Goal: Transaction & Acquisition: Download file/media

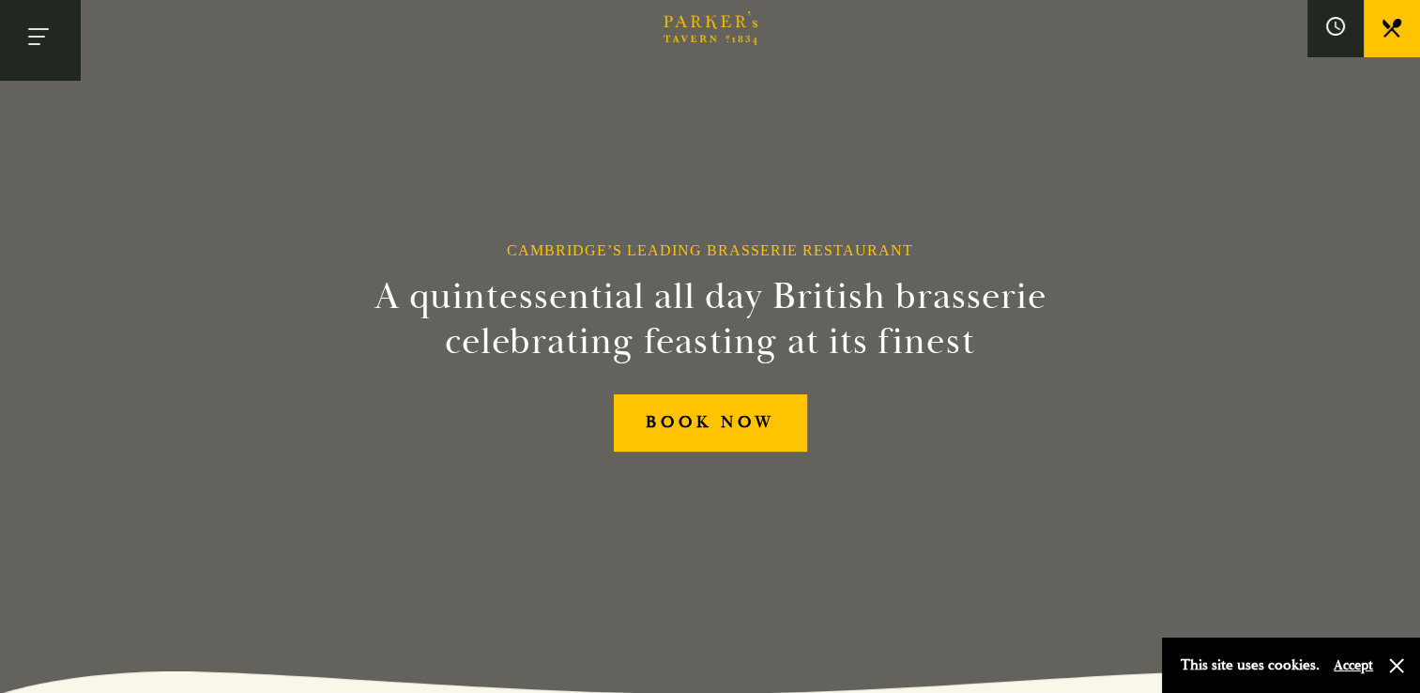
click at [56, 43] on button "Toggle navigation" at bounding box center [40, 40] width 80 height 80
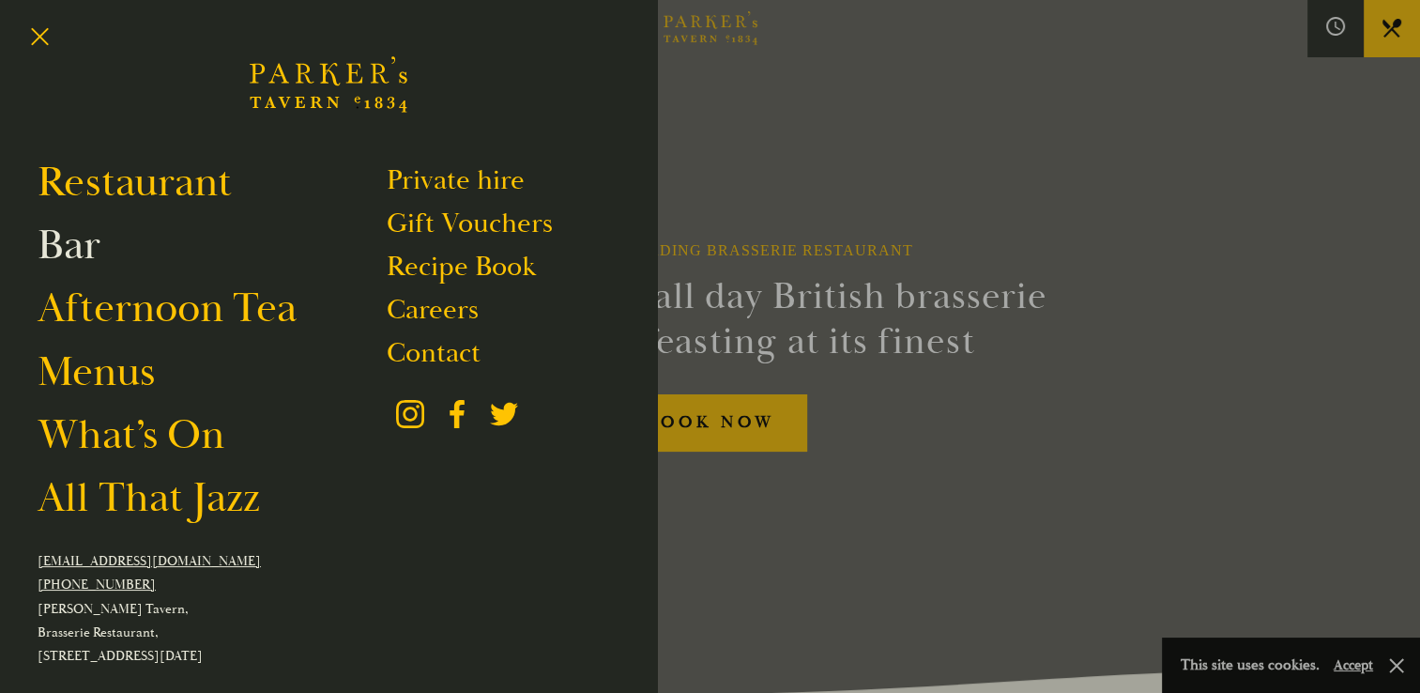
click at [83, 242] on link "Bar" at bounding box center [69, 245] width 63 height 53
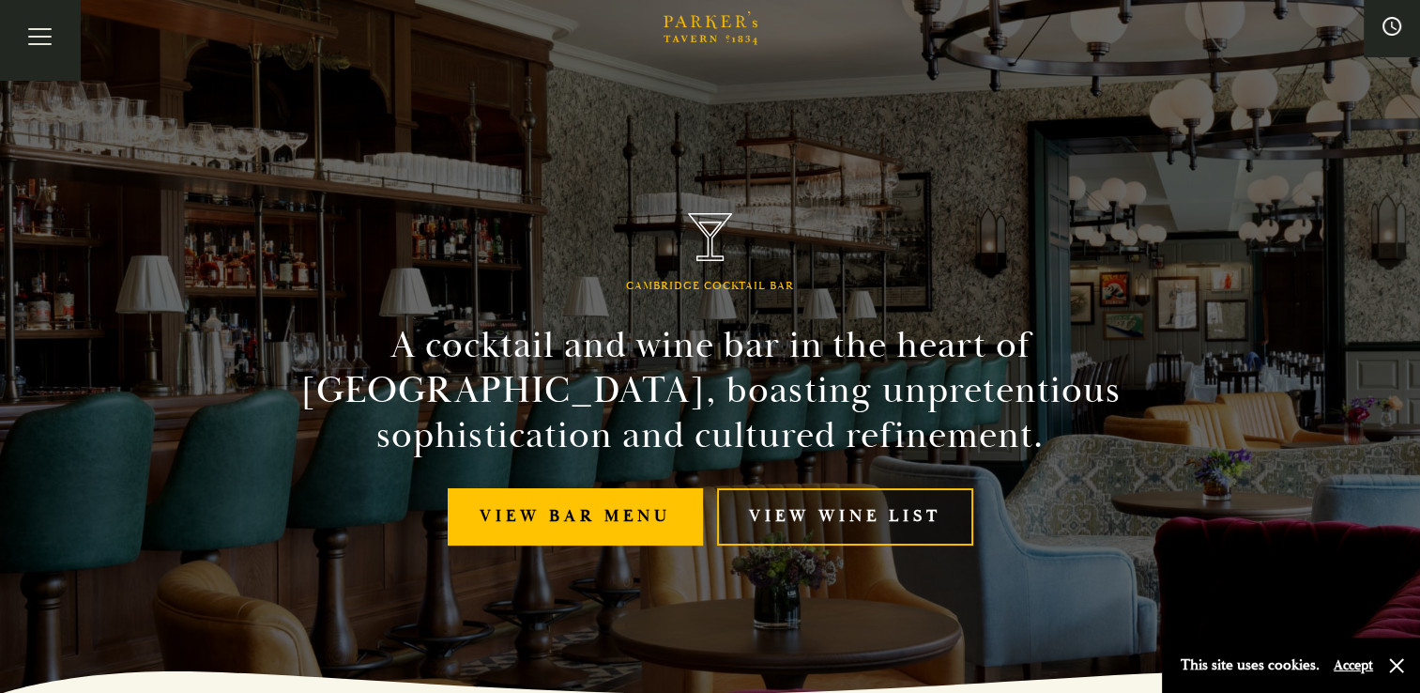
click at [809, 511] on link "View Wine List" at bounding box center [845, 516] width 256 height 57
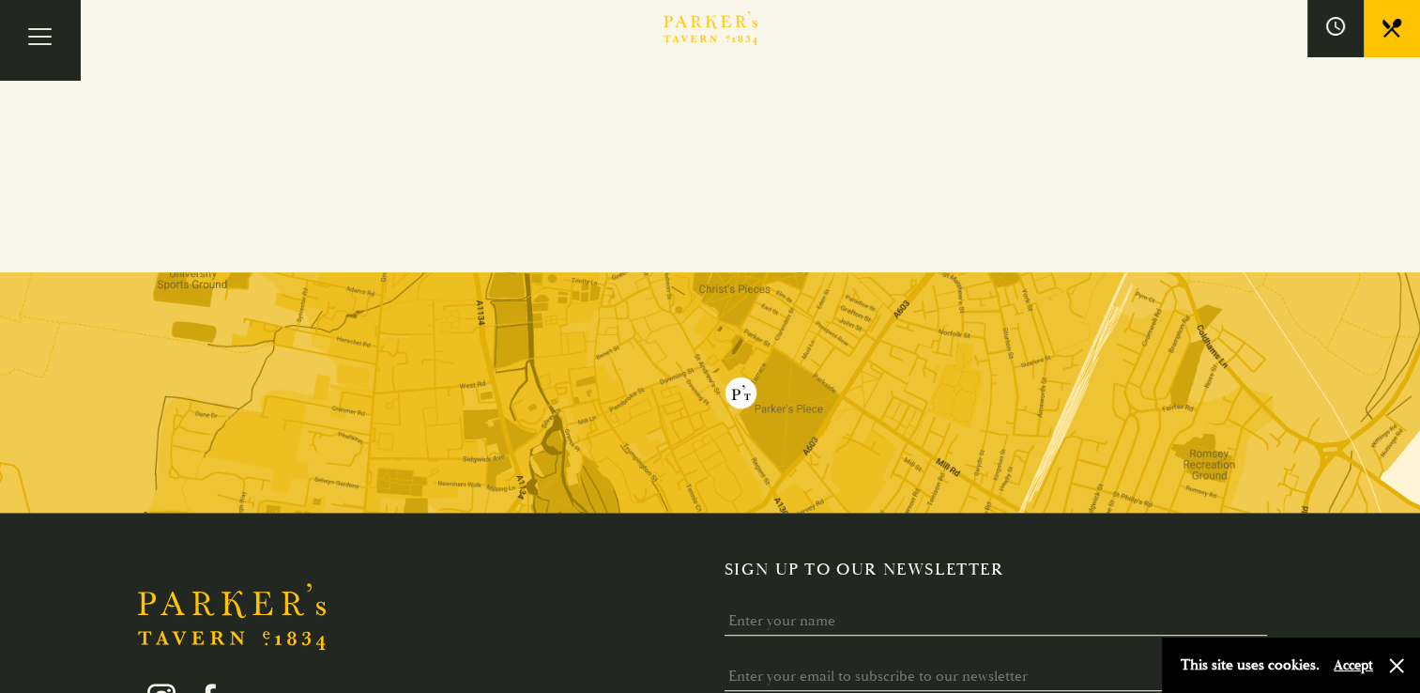
scroll to position [282, 0]
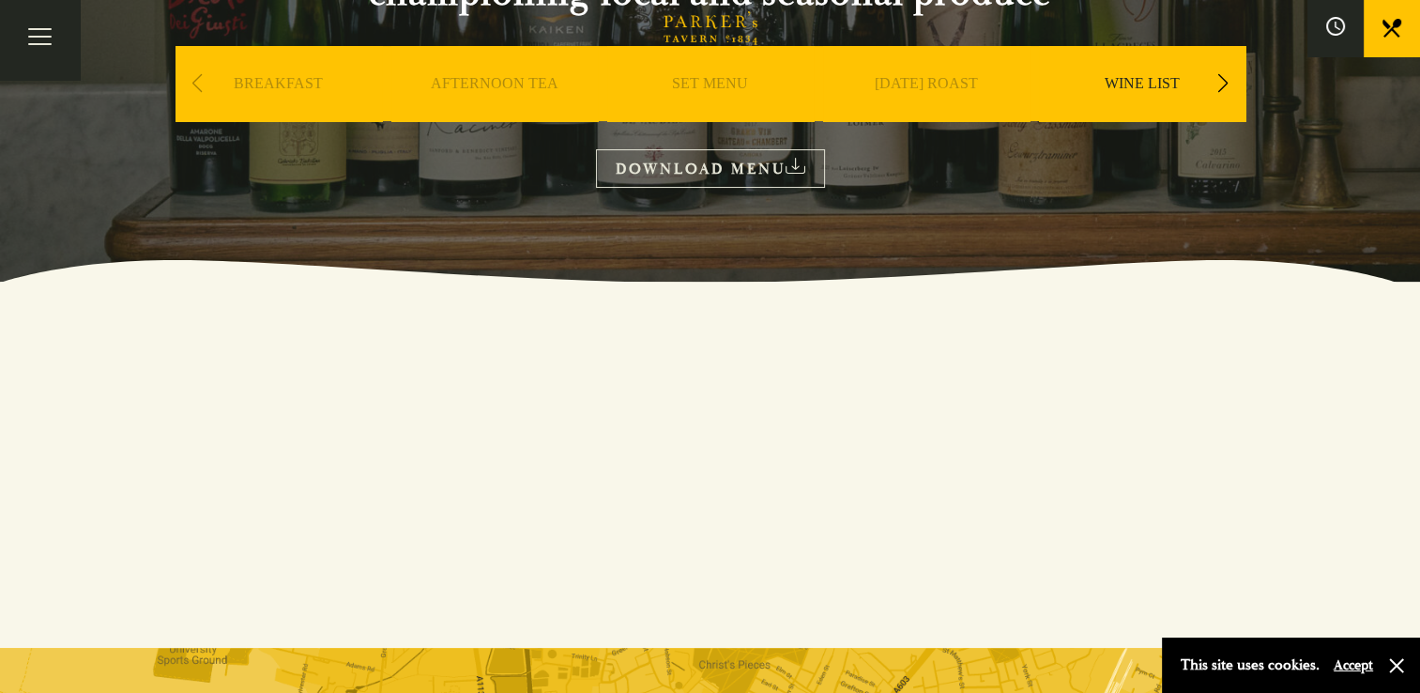
click at [695, 145] on div "OUR MENU We are passionate and proud to be championing local and seasonal produ…" at bounding box center [710, 31] width 1126 height 313
click at [694, 166] on link "DOWNLOAD MENU" at bounding box center [710, 168] width 229 height 38
